Goal: Information Seeking & Learning: Learn about a topic

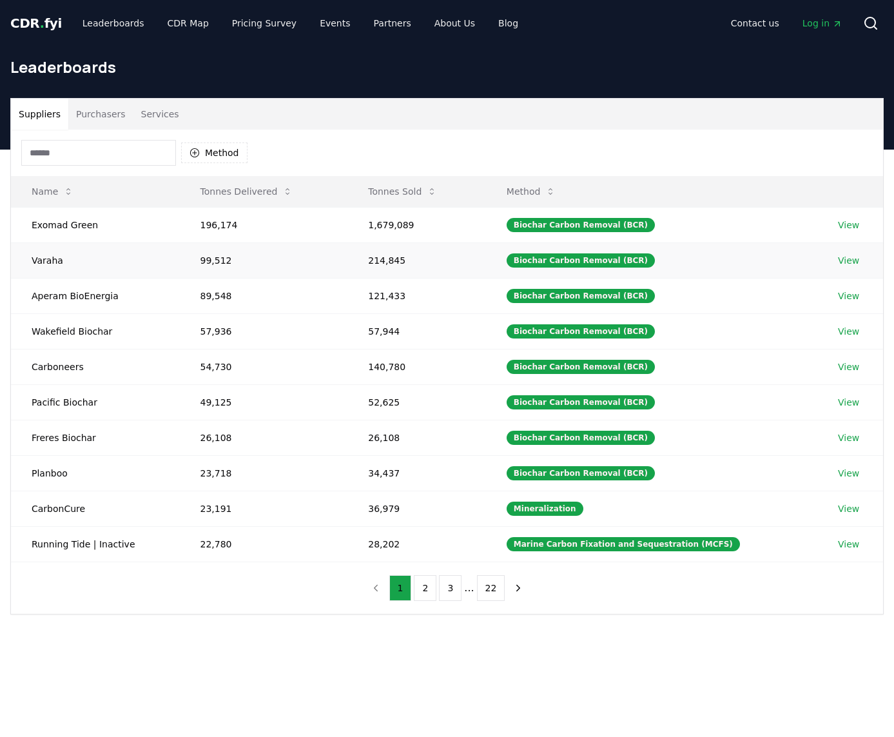
click at [44, 262] on td "Varaha" at bounding box center [95, 259] width 169 height 35
click at [600, 260] on div "Biochar Carbon Removal (BCR)" at bounding box center [581, 260] width 148 height 14
click at [848, 261] on link "View" at bounding box center [848, 260] width 21 height 13
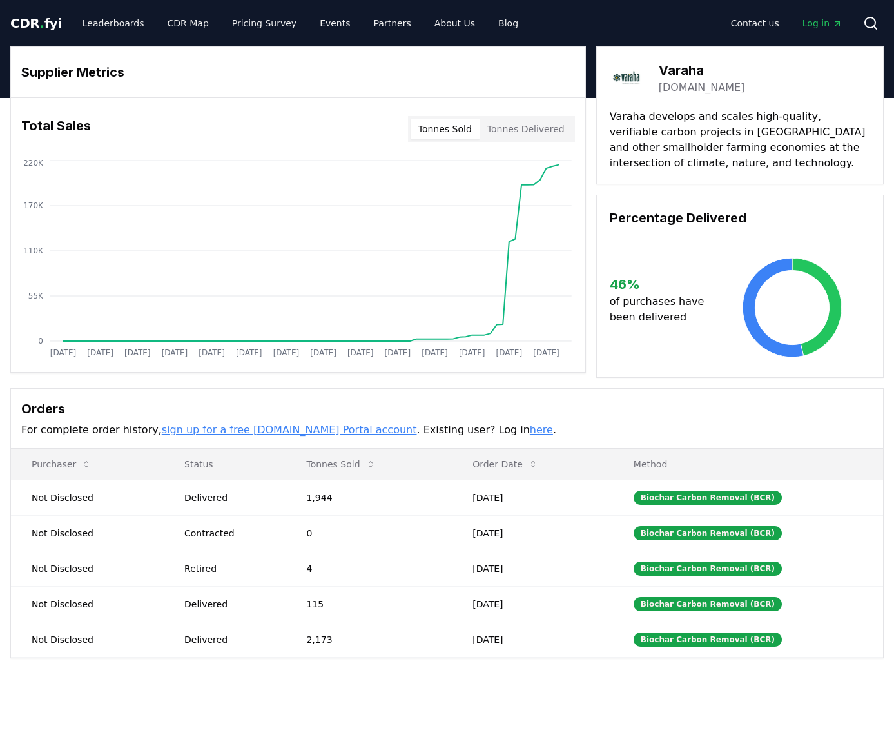
click at [676, 71] on h3 "Varaha" at bounding box center [702, 70] width 86 height 19
click at [631, 76] on img at bounding box center [628, 78] width 36 height 36
click at [689, 88] on link "varaha.earth" at bounding box center [702, 87] width 86 height 15
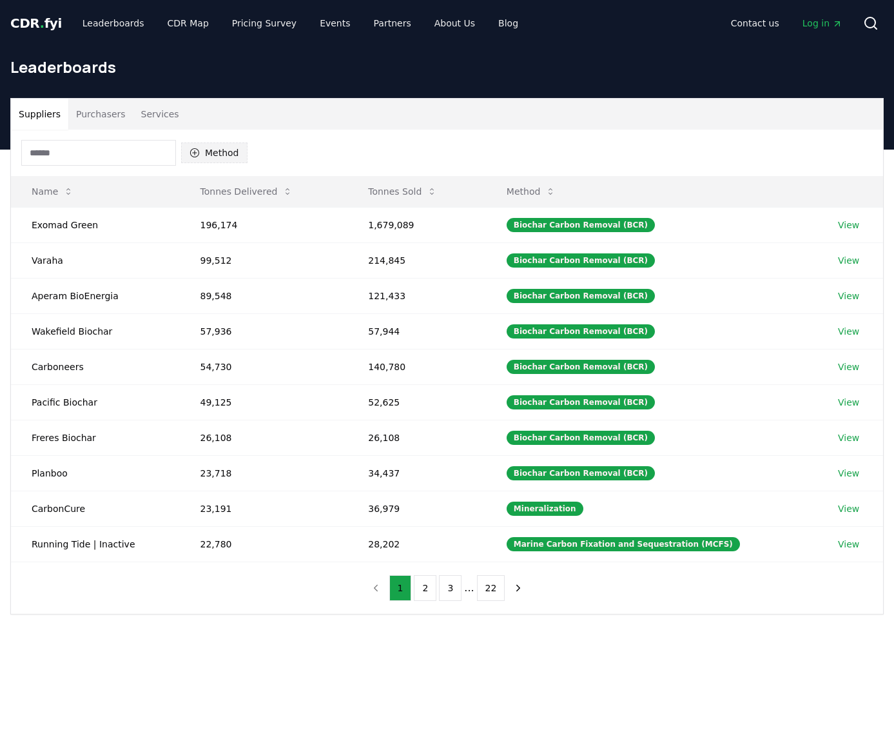
click at [218, 157] on button "Method" at bounding box center [214, 152] width 66 height 21
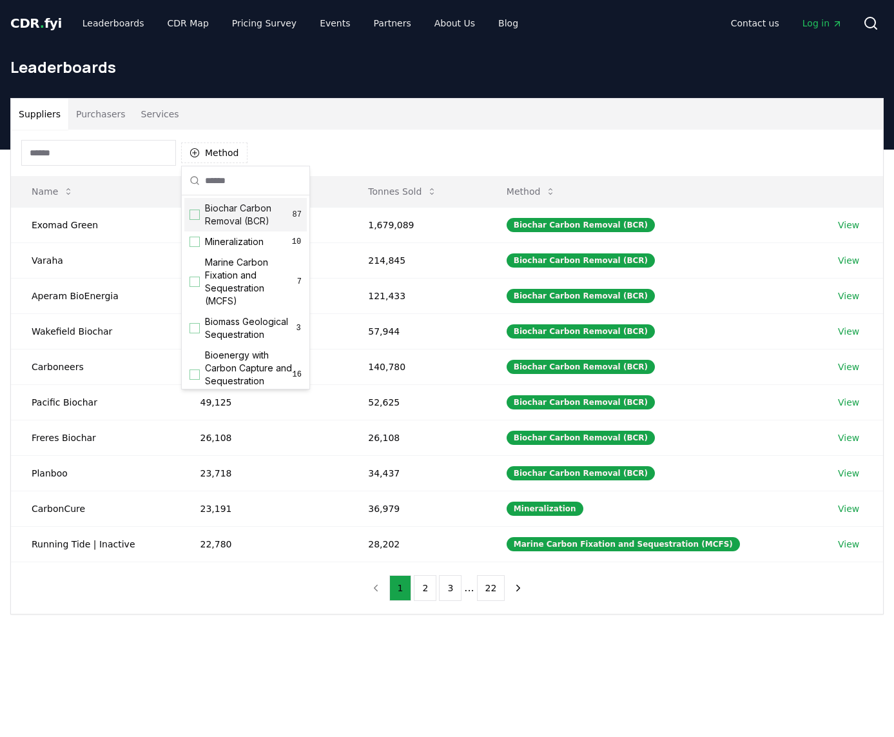
click at [201, 216] on div "Biochar Carbon Removal (BCR) 87" at bounding box center [245, 215] width 122 height 34
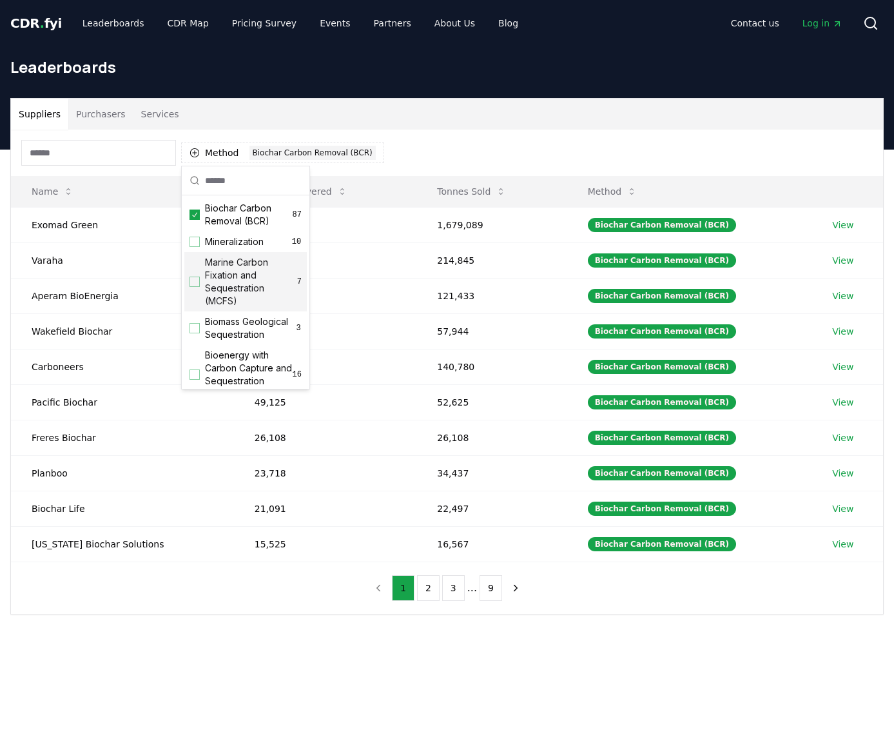
click at [456, 137] on div "Method 1 Biochar Carbon Removal (BCR)" at bounding box center [447, 153] width 872 height 46
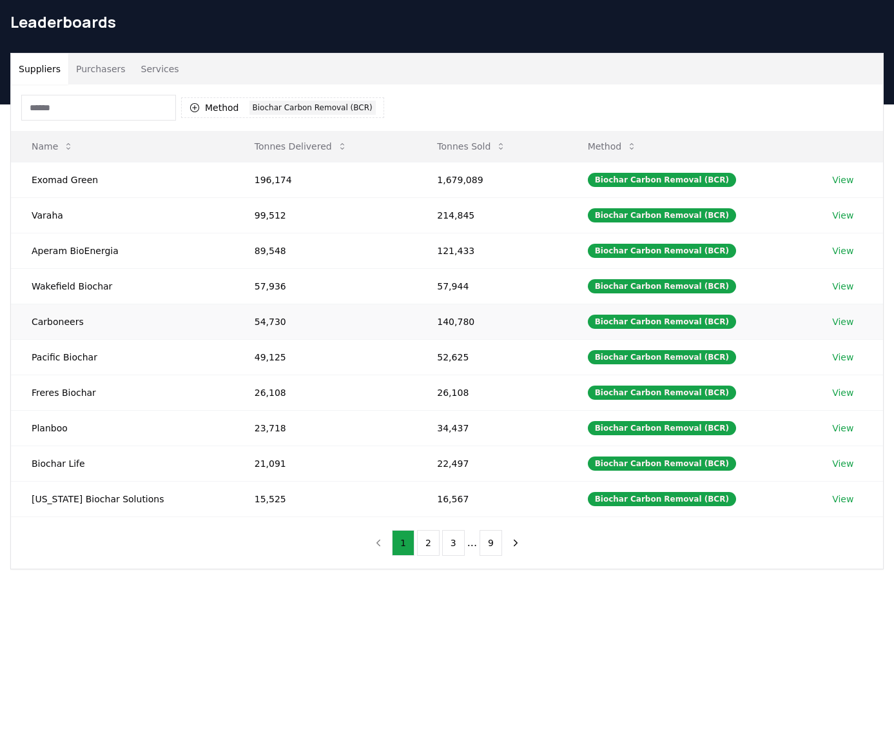
scroll to position [50, 0]
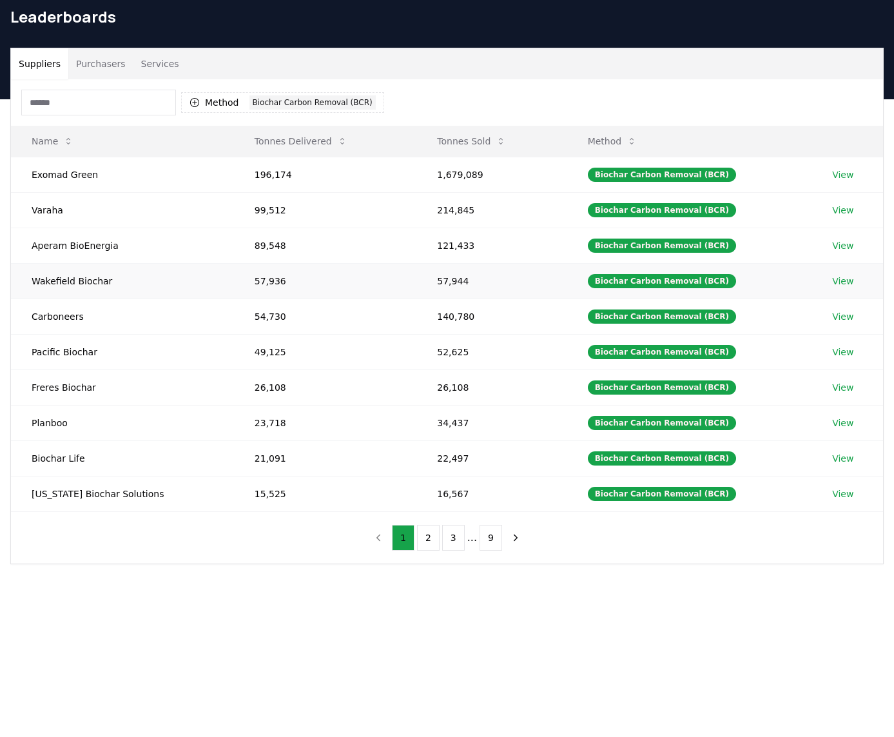
click at [833, 279] on link "View" at bounding box center [842, 281] width 21 height 13
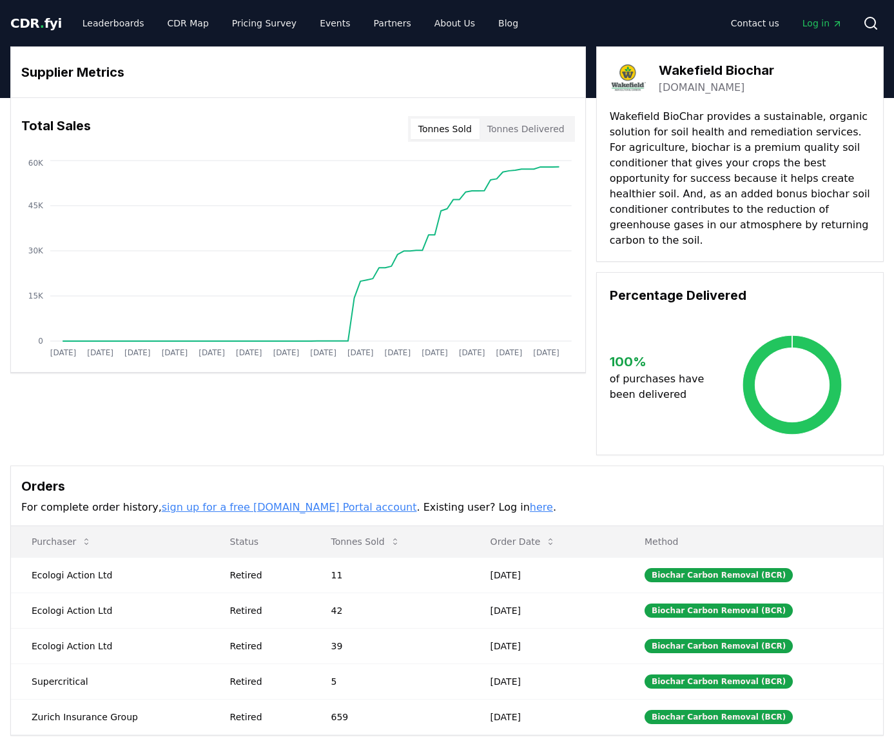
click at [716, 83] on link "wakefieldbiochar.com" at bounding box center [702, 87] width 86 height 15
